Goal: Check status

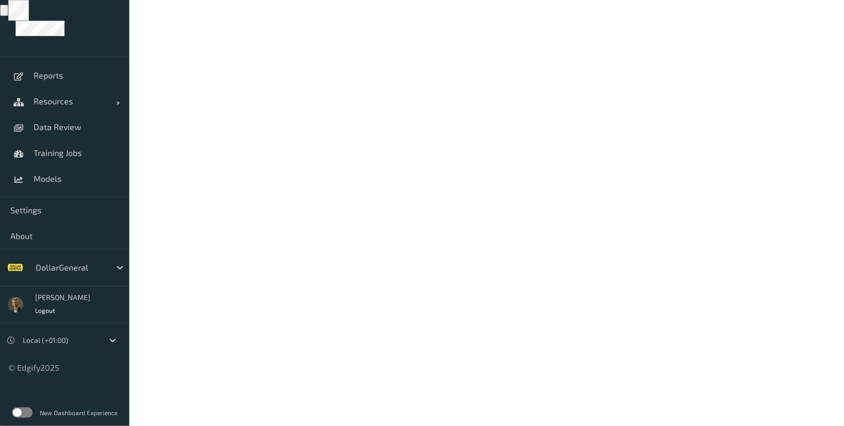
click at [21, 417] on label at bounding box center [22, 413] width 21 height 10
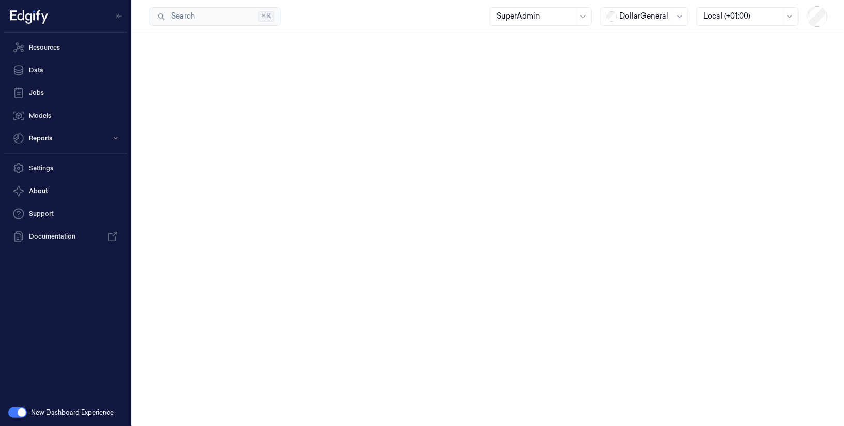
click at [663, 14] on div at bounding box center [645, 16] width 52 height 11
click at [653, 75] on div "GiantEagle" at bounding box center [634, 73] width 53 height 11
click at [43, 141] on button "Reports" at bounding box center [65, 138] width 123 height 21
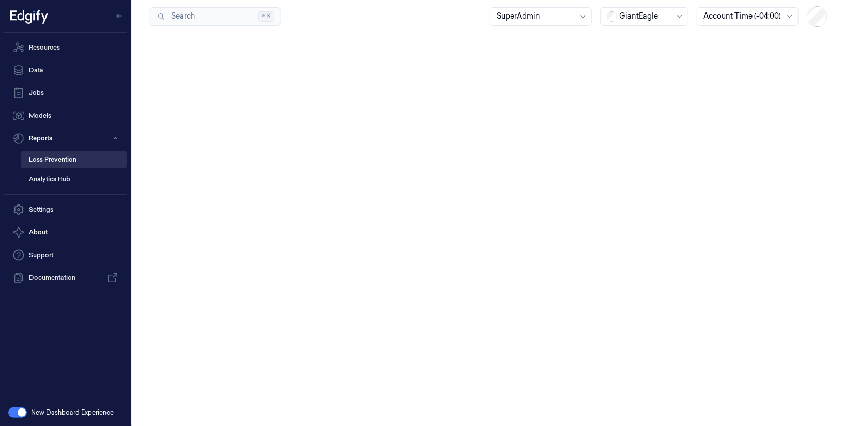
click at [48, 165] on link "Loss Prevention" at bounding box center [74, 160] width 106 height 18
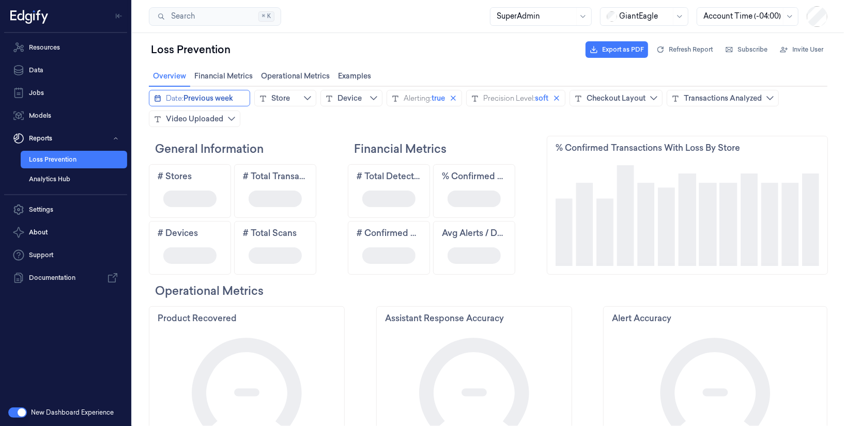
click at [206, 99] on span "Previous week" at bounding box center [208, 97] width 50 height 10
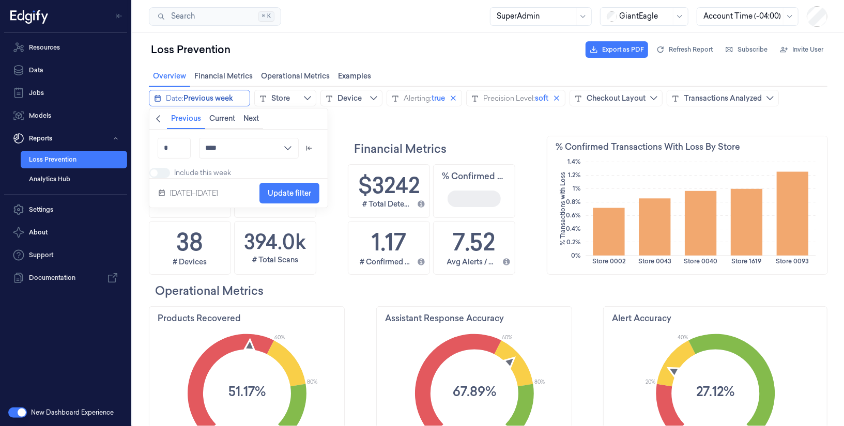
scroll to position [216, 275]
click at [175, 199] on div "Sep 15–21, 2025" at bounding box center [193, 193] width 48 height 12
click at [159, 114] on icon "chevronleft icon" at bounding box center [157, 118] width 8 height 8
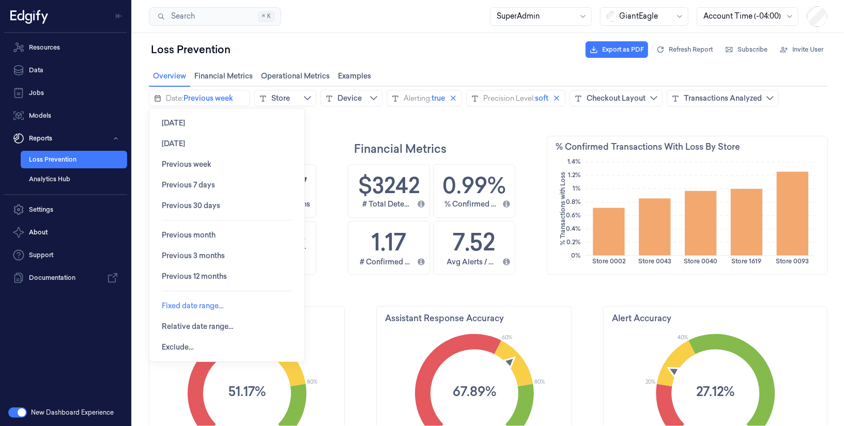
click at [183, 305] on span "Fixed date range…" at bounding box center [192, 305] width 62 height 8
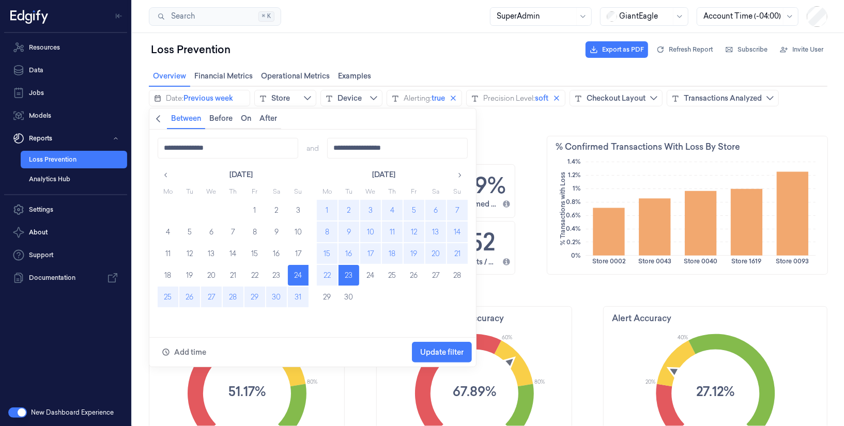
click at [327, 233] on button "8" at bounding box center [326, 231] width 21 height 21
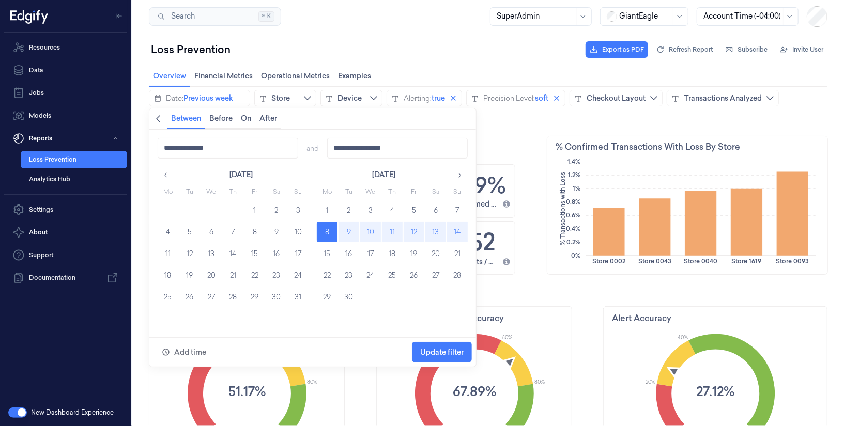
click at [455, 230] on button "14" at bounding box center [456, 231] width 21 height 21
type input "**********"
click at [441, 353] on span "Update filter" at bounding box center [441, 352] width 43 height 8
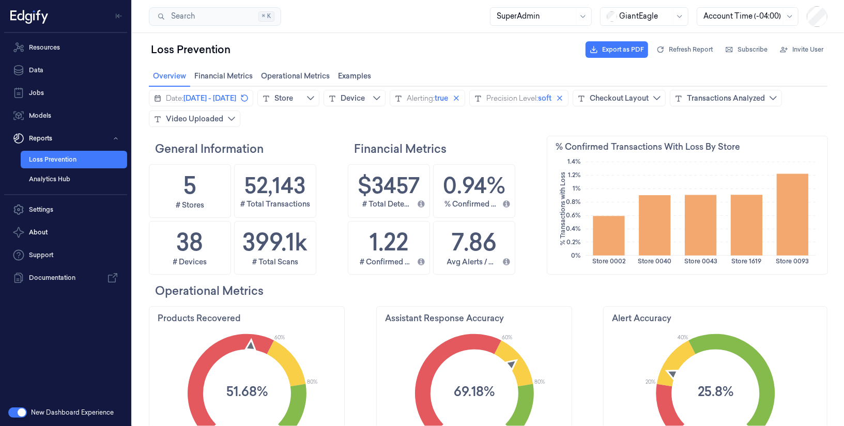
scroll to position [216, 61]
click at [460, 97] on icon "close icon" at bounding box center [456, 98] width 8 height 8
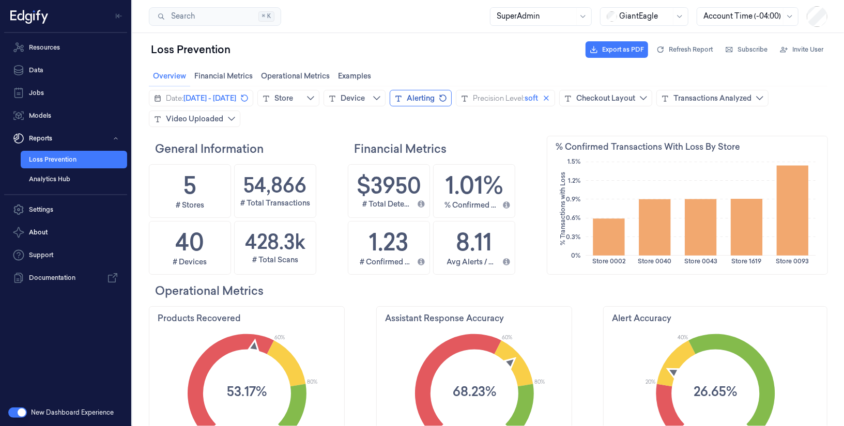
scroll to position [2, 0]
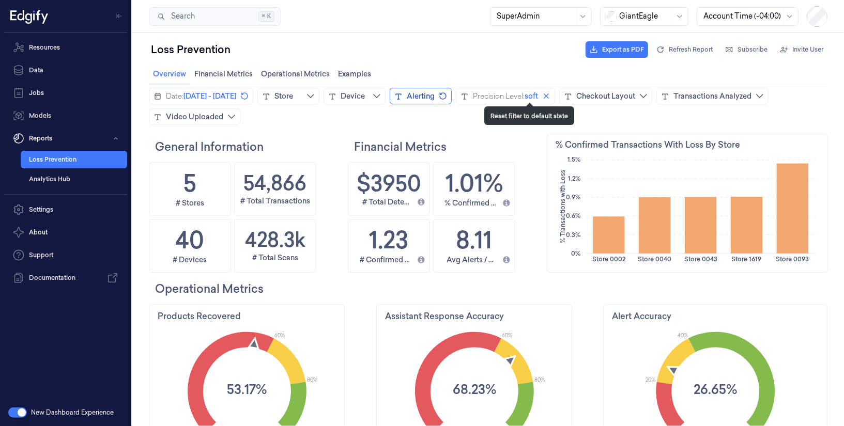
click at [448, 97] on button "Reset filter to default state" at bounding box center [442, 95] width 12 height 12
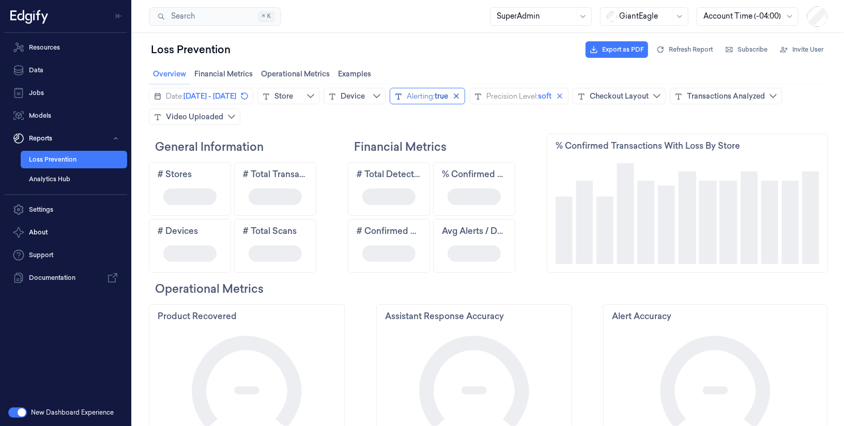
click at [464, 97] on button "Alerting: true" at bounding box center [426, 95] width 75 height 17
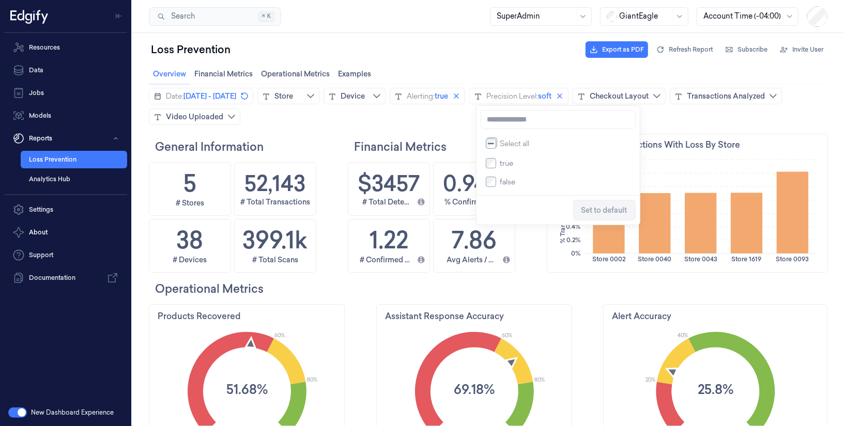
scroll to position [216, 275]
click at [608, 211] on span "Update filter" at bounding box center [604, 210] width 43 height 8
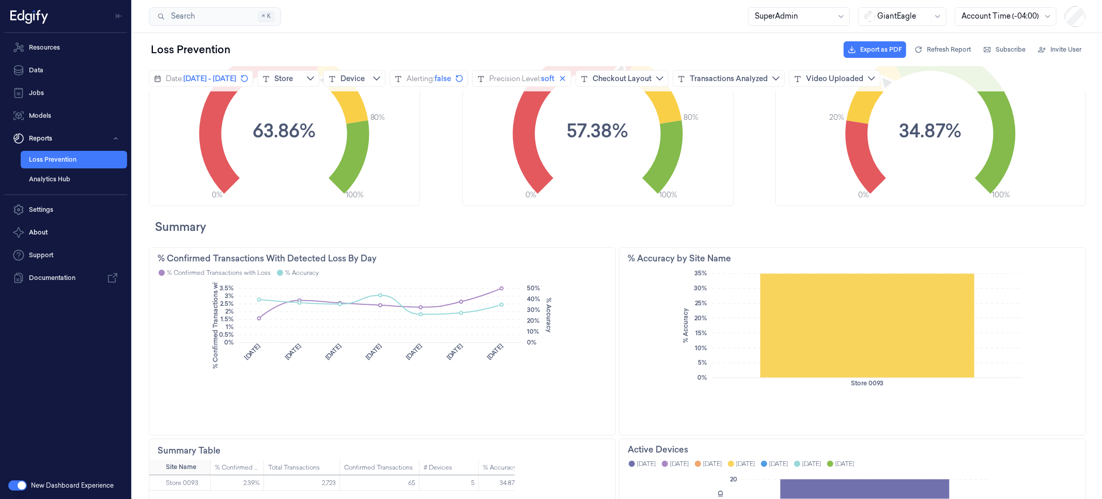
scroll to position [303, 405]
